Goal: Task Accomplishment & Management: Manage account settings

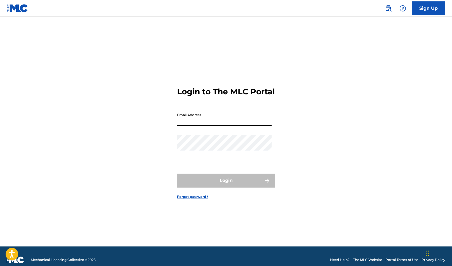
click at [215, 126] on input "Email Address" at bounding box center [224, 118] width 94 height 16
type input "[EMAIL_ADDRESS][DOMAIN_NAME]"
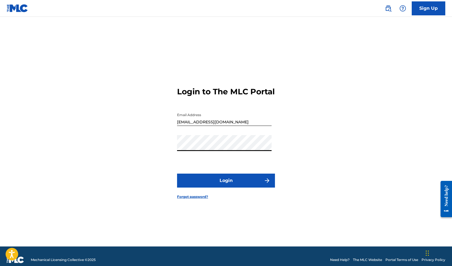
click at [226, 187] on button "Login" at bounding box center [226, 181] width 98 height 14
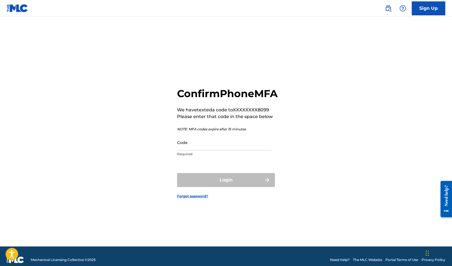
click at [202, 151] on input "Code" at bounding box center [224, 143] width 94 height 16
paste input "924463"
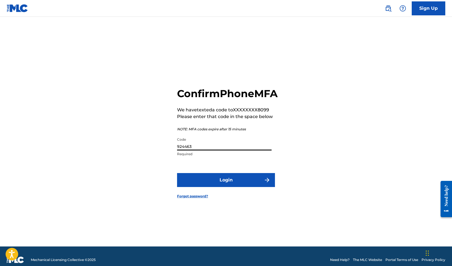
type input "924463"
click at [211, 186] on button "Login" at bounding box center [226, 180] width 98 height 14
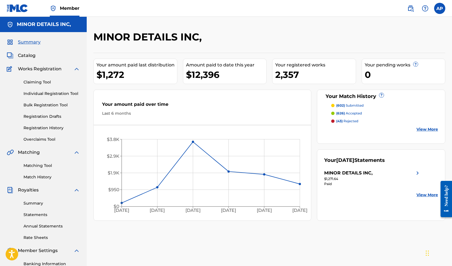
click at [424, 10] on img at bounding box center [425, 8] width 7 height 7
